Goal: Information Seeking & Learning: Find specific fact

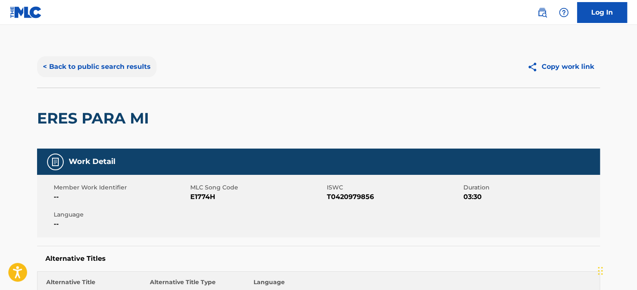
click at [106, 66] on button "< Back to public search results" at bounding box center [97, 66] width 120 height 21
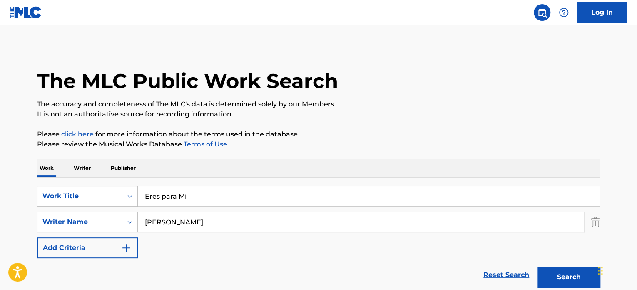
scroll to position [167, 0]
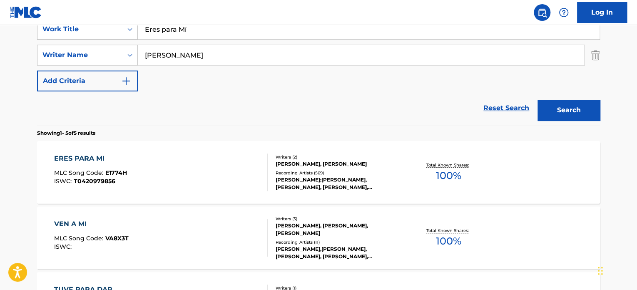
drag, startPoint x: 207, startPoint y: 36, endPoint x: 107, endPoint y: 42, distance: 100.1
click at [108, 42] on div "SearchWithCriteria793c0f56-5907-453b-afa3-445dbc188d64 Work Title Eres para Mí …" at bounding box center [318, 55] width 563 height 72
paste input "Limón y [PERSON_NAME]"
type input "Limón y [PERSON_NAME]"
click at [587, 108] on button "Search" at bounding box center [569, 110] width 62 height 21
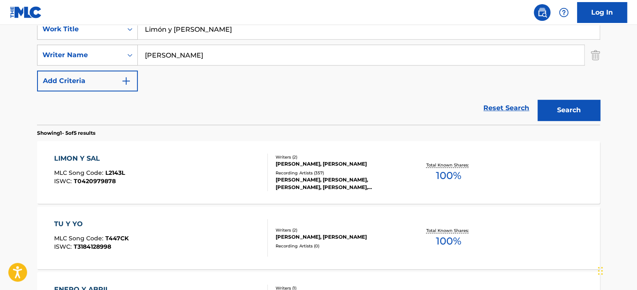
click at [319, 161] on div "[PERSON_NAME], [PERSON_NAME]" at bounding box center [339, 163] width 126 height 7
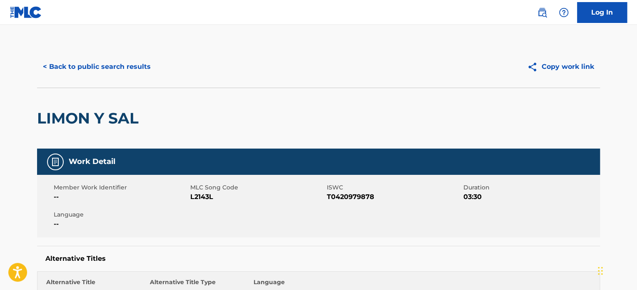
scroll to position [167, 0]
